Goal: Go to known website: Access a specific website the user already knows

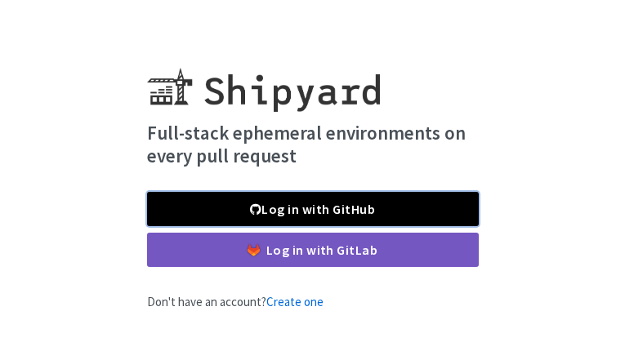
click at [416, 209] on link "Log in with GitHub" at bounding box center [313, 209] width 332 height 34
